Goal: Feedback & Contribution: Leave review/rating

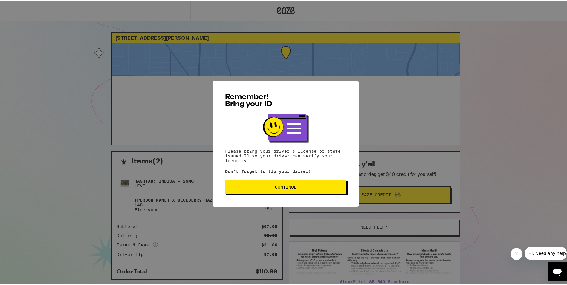
click at [312, 183] on button "Continue" at bounding box center [285, 186] width 121 height 14
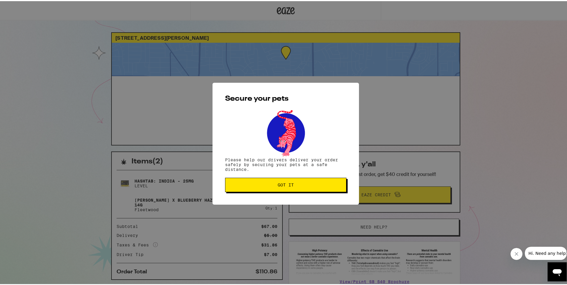
click at [312, 183] on span "Got it" at bounding box center [285, 184] width 111 height 4
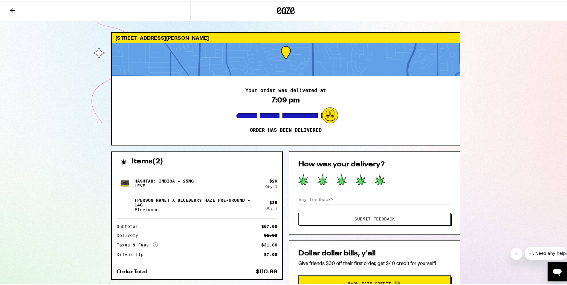
click at [377, 176] on icon at bounding box center [380, 178] width 10 height 10
click at [376, 215] on button "Submit Feedback" at bounding box center [374, 218] width 152 height 12
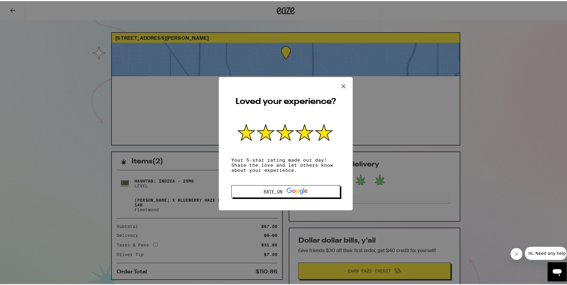
click at [346, 84] on icon at bounding box center [343, 85] width 9 height 9
